Goal: Task Accomplishment & Management: Use online tool/utility

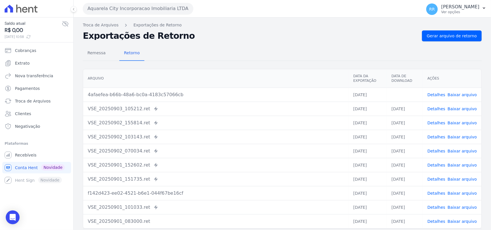
click at [96, 7] on button "Aquarela City Incorporacao Imobiliaria LTDA" at bounding box center [138, 8] width 110 height 11
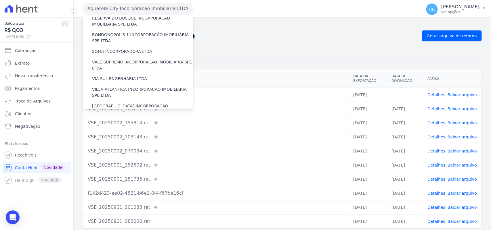
scroll to position [262, 0]
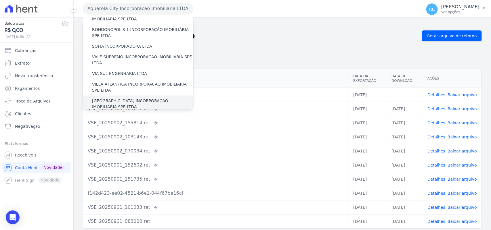
click at [122, 98] on label "[GEOGRAPHIC_DATA] INCORPORACAO IMOBILIARIA SPE LTDA" at bounding box center [142, 104] width 101 height 12
click at [0, 0] on input "[GEOGRAPHIC_DATA] INCORPORACAO IMOBILIARIA SPE LTDA" at bounding box center [0, 0] width 0 height 0
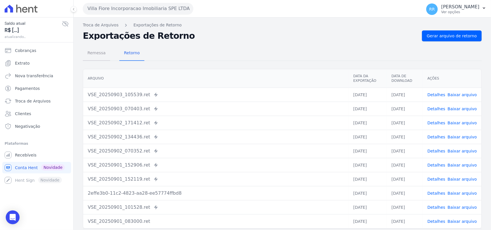
click at [99, 53] on span "Remessa" at bounding box center [96, 52] width 25 height 11
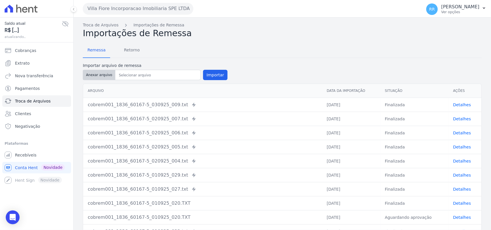
click at [109, 76] on button "Anexar arquivo" at bounding box center [99, 75] width 32 height 10
type input "cobrem001_1836_60167-5_030925_011.TXT"
click at [213, 74] on button "Importar" at bounding box center [215, 75] width 24 height 10
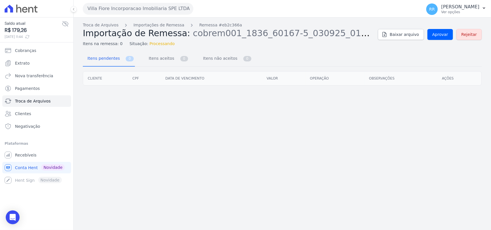
click at [438, 41] on div "Troca de Arquivos Importações de Remessa Remessa #eb2c366a Importação de Remess…" at bounding box center [282, 34] width 399 height 25
click at [440, 39] on link "Aprovar" at bounding box center [440, 34] width 26 height 11
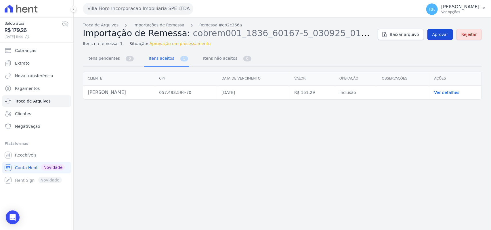
click at [448, 32] on span "Aprovar" at bounding box center [440, 35] width 16 height 6
click at [445, 36] on span "Aprovar" at bounding box center [440, 35] width 16 height 6
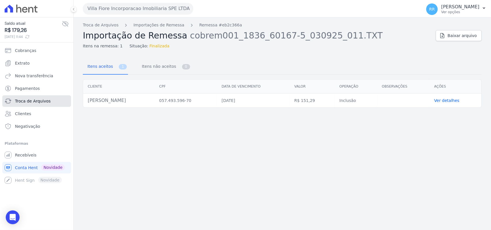
click at [46, 101] on span "Troca de Arquivos" at bounding box center [33, 101] width 36 height 6
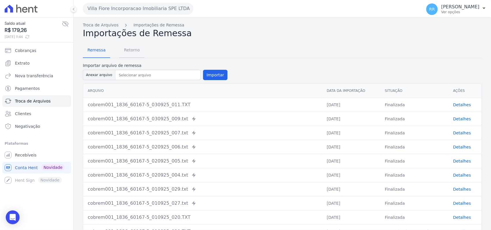
click at [131, 48] on span "Retorno" at bounding box center [131, 49] width 23 height 11
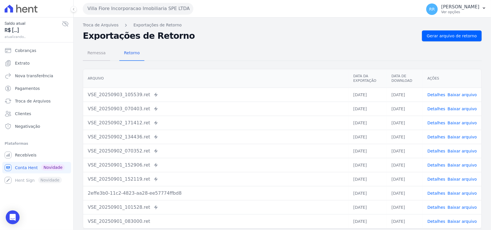
click at [90, 51] on span "Remessa" at bounding box center [96, 52] width 25 height 11
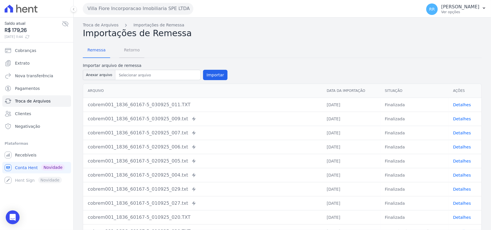
click at [133, 52] on span "Retorno" at bounding box center [131, 49] width 23 height 11
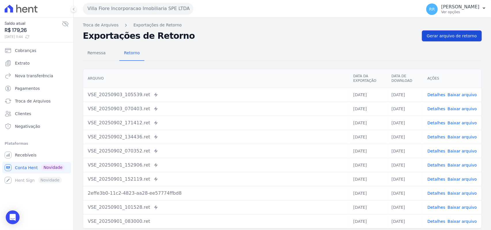
click at [459, 36] on span "Gerar arquivo de retorno" at bounding box center [452, 36] width 50 height 6
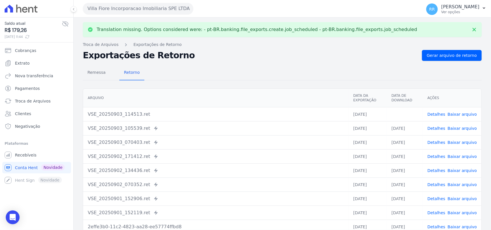
click at [462, 115] on link "Baixar arquivo" at bounding box center [461, 114] width 29 height 5
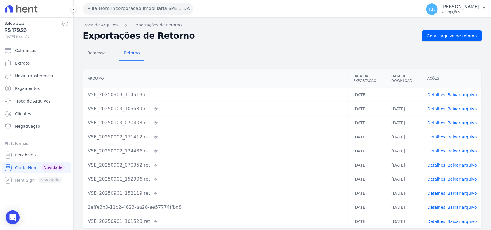
click at [309, 52] on div "Remessa Retorno" at bounding box center [282, 53] width 399 height 15
click at [279, 66] on div "Remessa Retorno [GEOGRAPHIC_DATA] Data da Exportação Data de Download Ações VSE…" at bounding box center [282, 145] width 399 height 208
click at [282, 61] on div "Remessa Retorno [GEOGRAPHIC_DATA] Data da Exportação Data de Download Ações VSE…" at bounding box center [282, 145] width 399 height 208
click at [252, 73] on th "Arquivo" at bounding box center [215, 78] width 265 height 19
click at [252, 66] on div "Remessa Retorno [GEOGRAPHIC_DATA] Data da Exportação Data de Download Ações VSE…" at bounding box center [282, 145] width 399 height 208
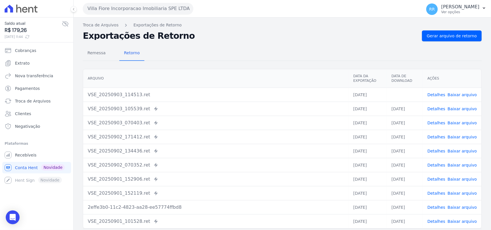
click at [148, 11] on button "Villa Fiore Incorporacao Imobiliaria SPE LTDA" at bounding box center [138, 8] width 110 height 11
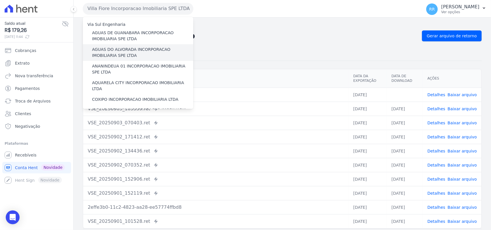
click at [128, 60] on div "AGUAS DO ALVORADA INCORPORACAO IMOBILIARIA SPE LTDA" at bounding box center [138, 52] width 110 height 17
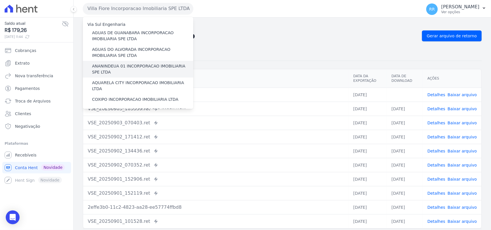
click at [128, 66] on label "ANANINDEUA 01 INCORPORACAO IMOBILIARIA SPE LTDA" at bounding box center [142, 69] width 101 height 12
click at [0, 0] on input "ANANINDEUA 01 INCORPORACAO IMOBILIARIA SPE LTDA" at bounding box center [0, 0] width 0 height 0
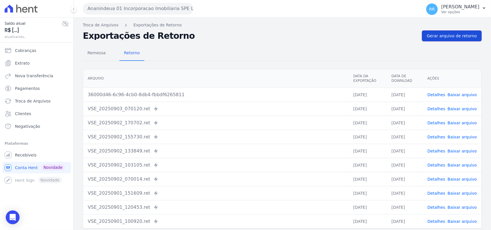
click at [449, 34] on span "Gerar arquivo de retorno" at bounding box center [452, 36] width 50 height 6
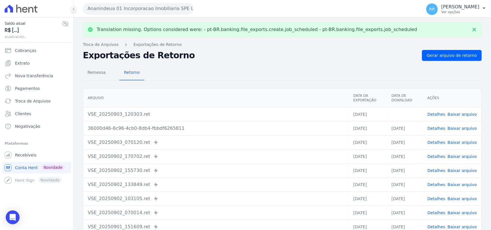
click at [463, 117] on link "Baixar arquivo" at bounding box center [461, 114] width 29 height 5
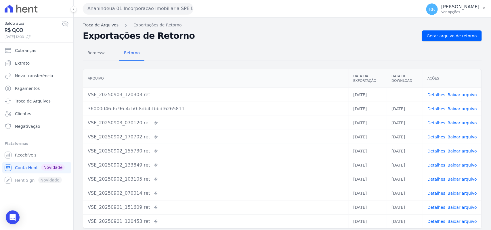
click at [103, 24] on link "Troca de Arquivos" at bounding box center [101, 25] width 36 height 6
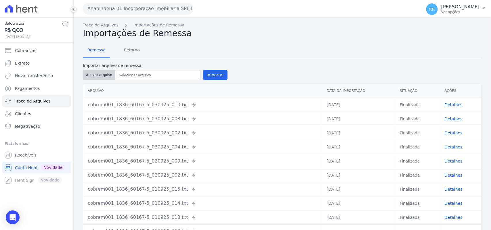
click at [101, 76] on button "Anexar arquivo" at bounding box center [99, 75] width 32 height 10
type input "cobrem001_1836_60167-5_030925_006.TXT"
click at [203, 66] on label "Importar arquivo de remessa" at bounding box center [155, 66] width 145 height 6
click at [210, 73] on button "Importar" at bounding box center [215, 75] width 24 height 10
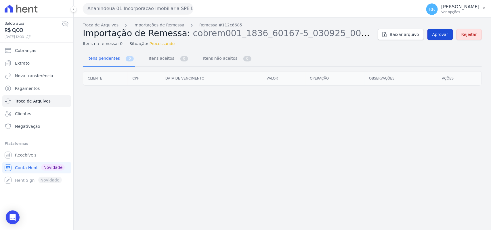
click at [448, 40] on link "Aprovar" at bounding box center [440, 34] width 26 height 11
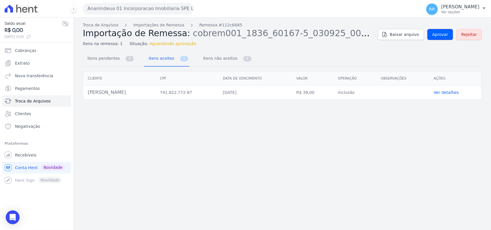
click at [448, 39] on link "Aprovar" at bounding box center [440, 34] width 26 height 11
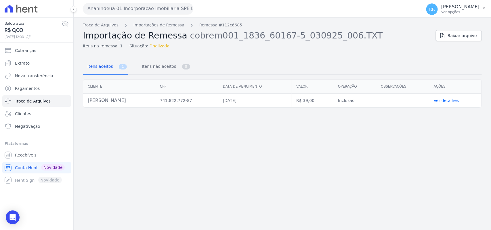
click at [179, 147] on div "Troca de Arquivos Importações de Remessa Remessa #112c6685 Importação de Remess…" at bounding box center [282, 124] width 417 height 213
click at [37, 101] on span "Troca de Arquivos" at bounding box center [33, 101] width 36 height 6
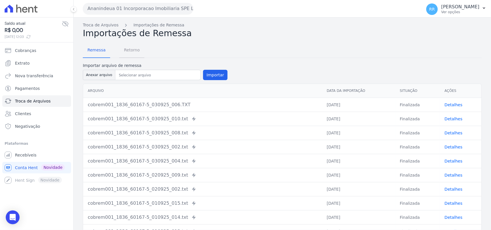
click at [132, 55] on span "Retorno" at bounding box center [131, 49] width 23 height 11
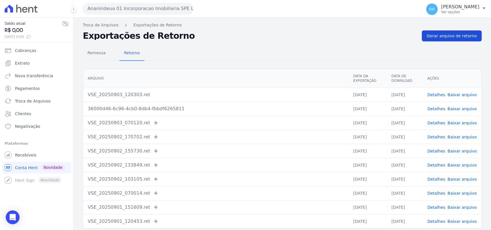
click at [434, 38] on span "Gerar arquivo de retorno" at bounding box center [452, 36] width 50 height 6
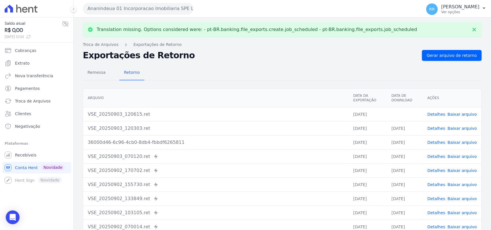
click at [455, 112] on link "Baixar arquivo" at bounding box center [461, 114] width 29 height 5
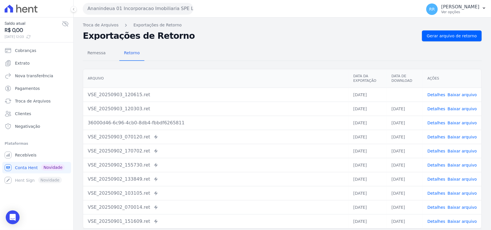
click at [213, 35] on h2 "Exportações de Retorno" at bounding box center [250, 36] width 334 height 8
click at [386, 48] on div "Remessa Retorno" at bounding box center [282, 53] width 399 height 15
click at [222, 27] on nav "Troca de Arquivos Exportações de Retorno" at bounding box center [282, 25] width 399 height 6
click at [146, 10] on button "Ananindeua 01 Incorporacao Imobiliaria SPE LTDA" at bounding box center [138, 8] width 110 height 11
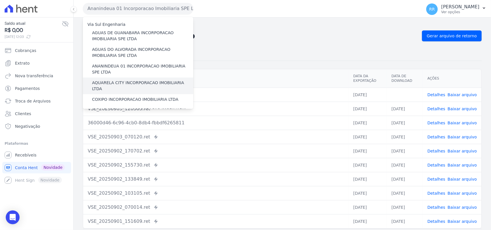
click at [119, 80] on label "AQUARELA CITY INCORPORACAO IMOBILIARIA LTDA" at bounding box center [142, 86] width 101 height 12
click at [0, 0] on input "AQUARELA CITY INCORPORACAO IMOBILIARIA LTDA" at bounding box center [0, 0] width 0 height 0
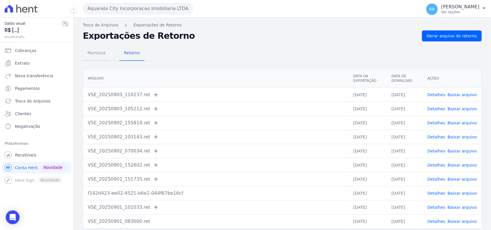
click at [99, 57] on span "Remessa" at bounding box center [96, 52] width 25 height 11
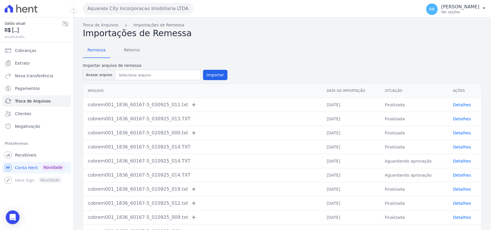
click at [99, 68] on label "Importar arquivo de remessa" at bounding box center [155, 66] width 145 height 6
click at [99, 71] on button "Anexar arquivo" at bounding box center [99, 75] width 32 height 10
type input "cobrem001_1836_60167-5_030925_008.TXT"
click at [214, 71] on button "Importar" at bounding box center [215, 75] width 24 height 10
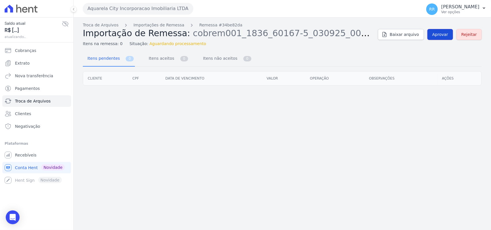
click at [442, 33] on span "Aprovar" at bounding box center [440, 35] width 16 height 6
click at [445, 36] on span "Aprovar" at bounding box center [440, 35] width 16 height 6
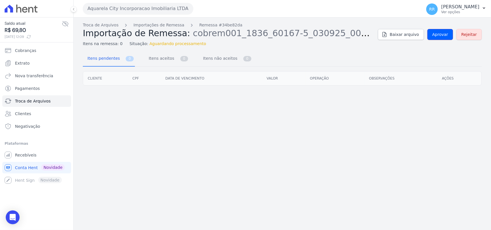
click at [445, 36] on span "Aprovar" at bounding box center [440, 35] width 16 height 6
click at [437, 38] on link "Aprovar" at bounding box center [440, 34] width 26 height 11
click at [441, 34] on span "Aprovar" at bounding box center [440, 35] width 16 height 6
click at [439, 32] on span "Aprovar" at bounding box center [440, 35] width 16 height 6
click at [442, 32] on span "Aprovar" at bounding box center [440, 35] width 16 height 6
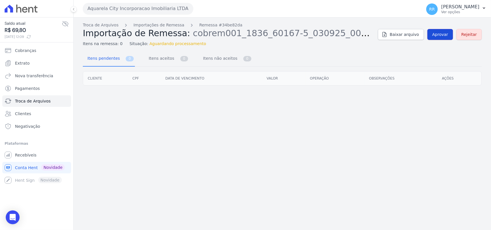
click at [442, 32] on span "Aprovar" at bounding box center [440, 35] width 16 height 6
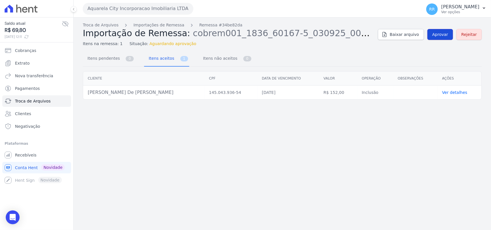
click at [448, 36] on span "Aprovar" at bounding box center [440, 35] width 16 height 6
click at [444, 33] on span "Aprovar" at bounding box center [440, 35] width 16 height 6
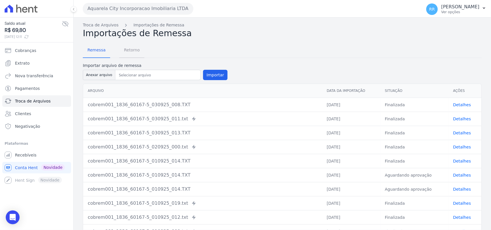
click at [135, 45] on span "Retorno" at bounding box center [131, 49] width 23 height 11
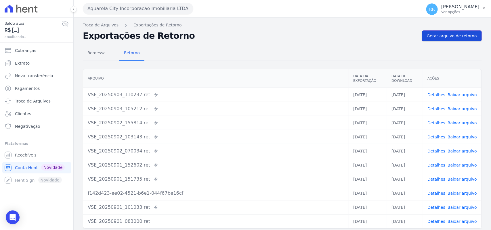
click at [464, 37] on span "Gerar arquivo de retorno" at bounding box center [452, 36] width 50 height 6
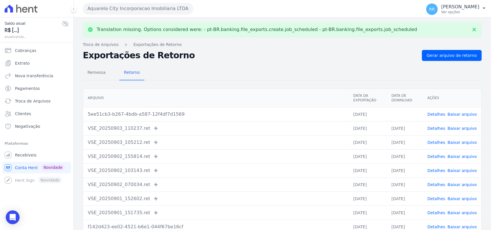
click at [454, 108] on td "Detalhes Baixar arquivo" at bounding box center [452, 114] width 59 height 14
click at [454, 114] on link "Baixar arquivo" at bounding box center [461, 114] width 29 height 5
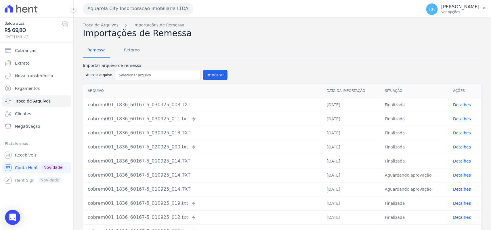
click at [18, 212] on div "Open Intercom Messenger" at bounding box center [12, 217] width 15 height 15
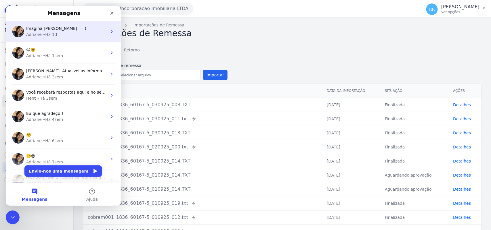
click at [74, 32] on div "Adriane • Há 1d" at bounding box center [66, 35] width 81 height 6
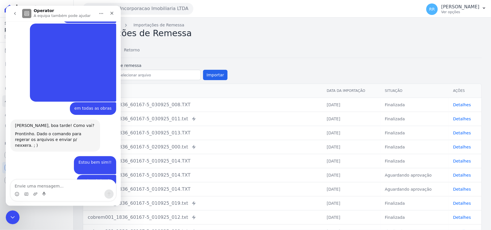
scroll to position [506, 0]
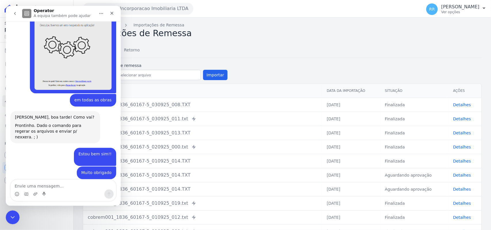
click at [64, 186] on textarea "Envie uma mensagem..." at bounding box center [63, 185] width 105 height 10
type textarea "Bom dia!"
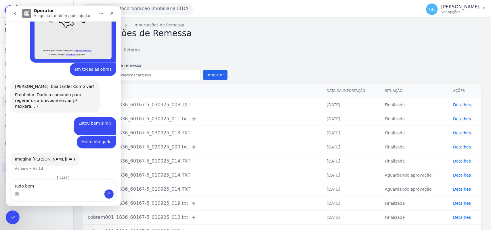
type textarea "tudo bem?"
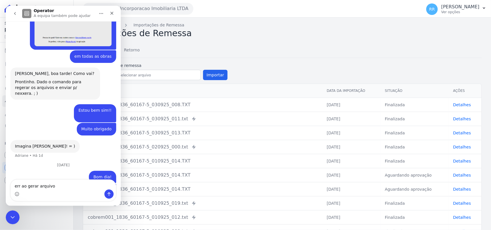
type textarea "erro ao gerar arquivo"
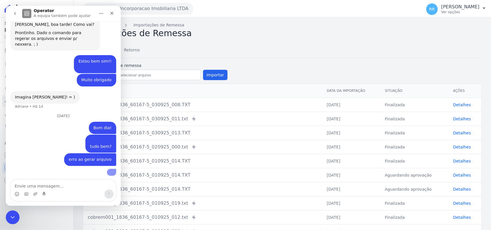
scroll to position [647, 0]
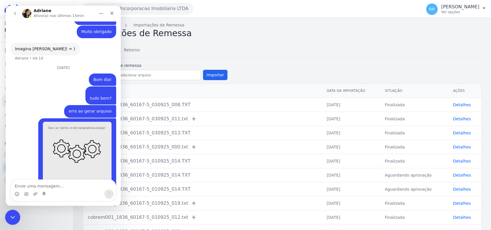
drag, startPoint x: 13, startPoint y: 215, endPoint x: 38, endPoint y: 422, distance: 208.8
click at [13, 214] on icon "Fechar mensagem da Intercom" at bounding box center [11, 216] width 7 height 7
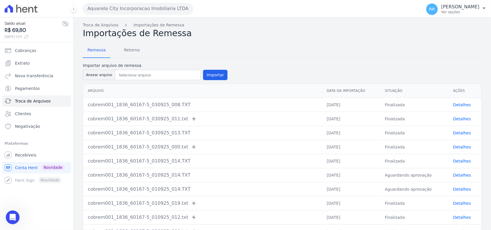
click at [252, 42] on div "Remessa Retorno Importar arquivo de remessa Anexar arquivo Importar Arquivo Dat…" at bounding box center [282, 149] width 399 height 221
